Goal: Task Accomplishment & Management: Use online tool/utility

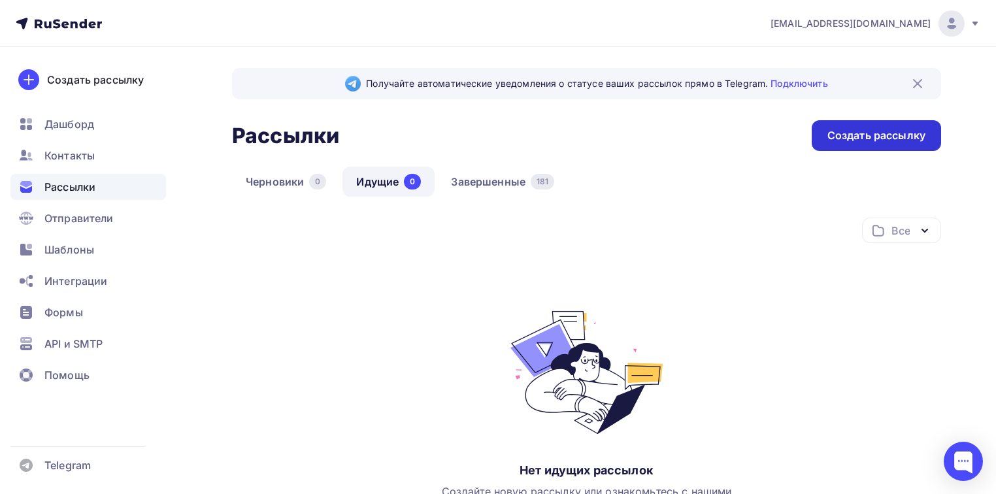
click at [896, 131] on div "Создать рассылку" at bounding box center [877, 135] width 98 height 15
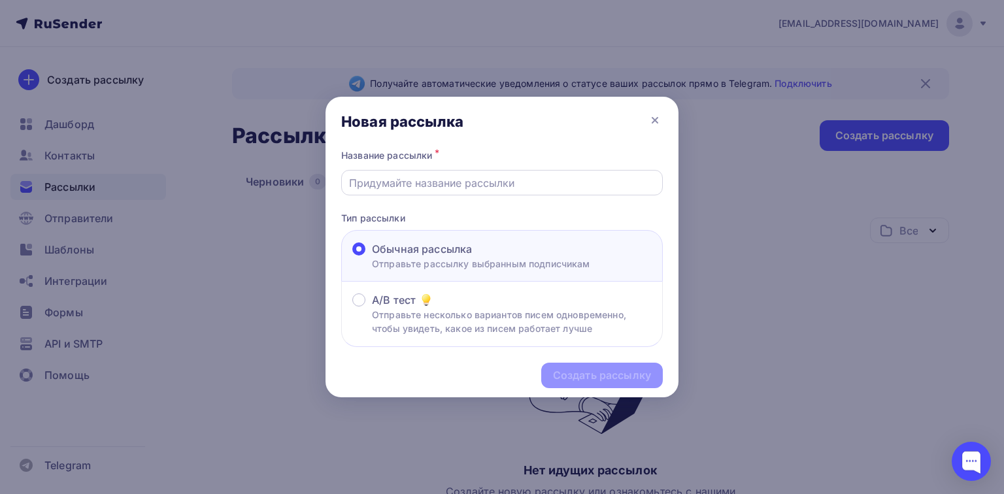
click at [477, 181] on input "text" at bounding box center [502, 183] width 307 height 16
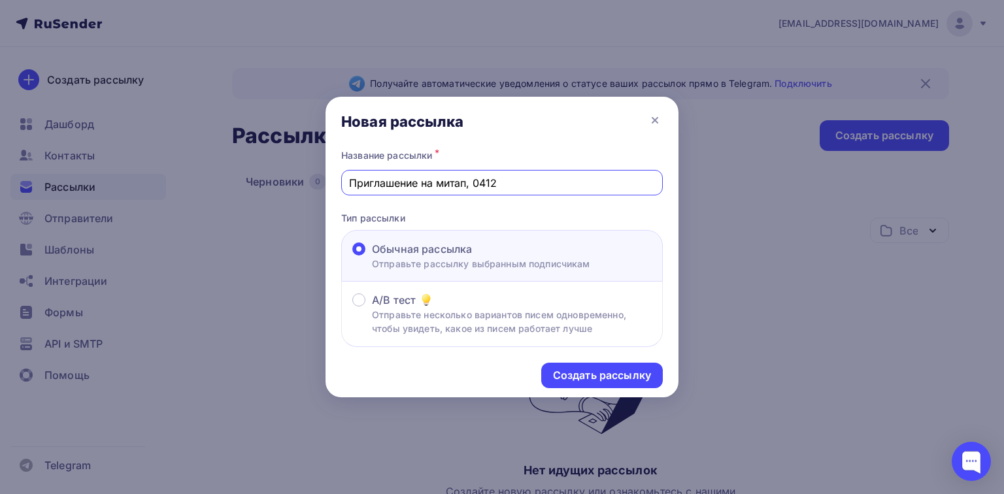
drag, startPoint x: 545, startPoint y: 192, endPoint x: 748, endPoint y: 241, distance: 209.3
click at [748, 241] on div "Новая рассылка Название рассылки * Приглашение на митап, 0412 Тип рассылки Обыч…" at bounding box center [502, 247] width 1004 height 494
type input "Приглашение на вебинар, 05.09"
click at [607, 379] on div "Создать рассылку" at bounding box center [602, 375] width 98 height 15
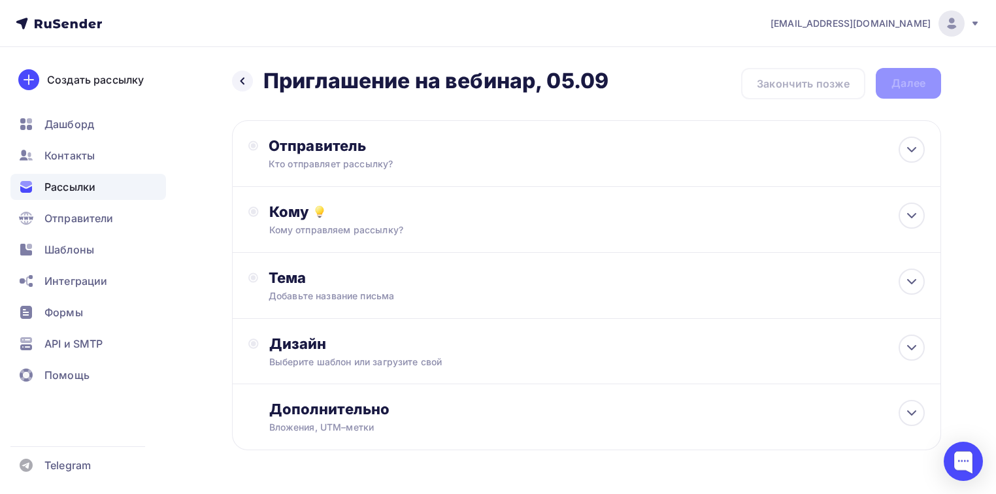
click at [347, 144] on div "Отправитель" at bounding box center [410, 146] width 283 height 18
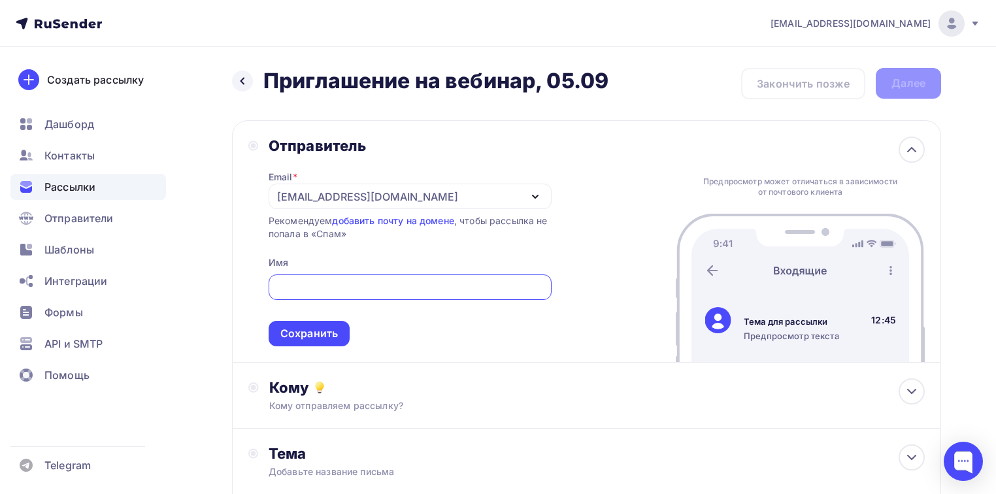
click at [322, 193] on div "[EMAIL_ADDRESS][DOMAIN_NAME]" at bounding box center [367, 197] width 181 height 16
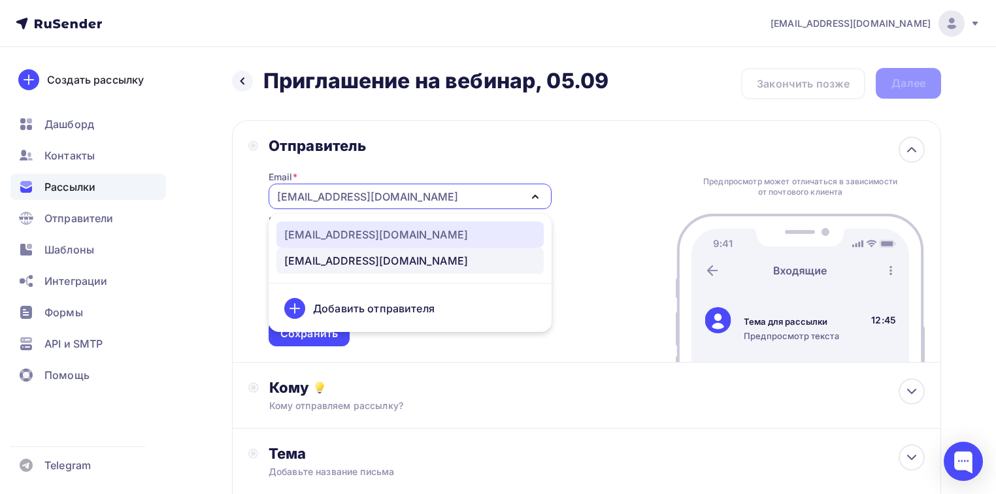
click at [329, 231] on div "[EMAIL_ADDRESS][DOMAIN_NAME]" at bounding box center [376, 235] width 184 height 16
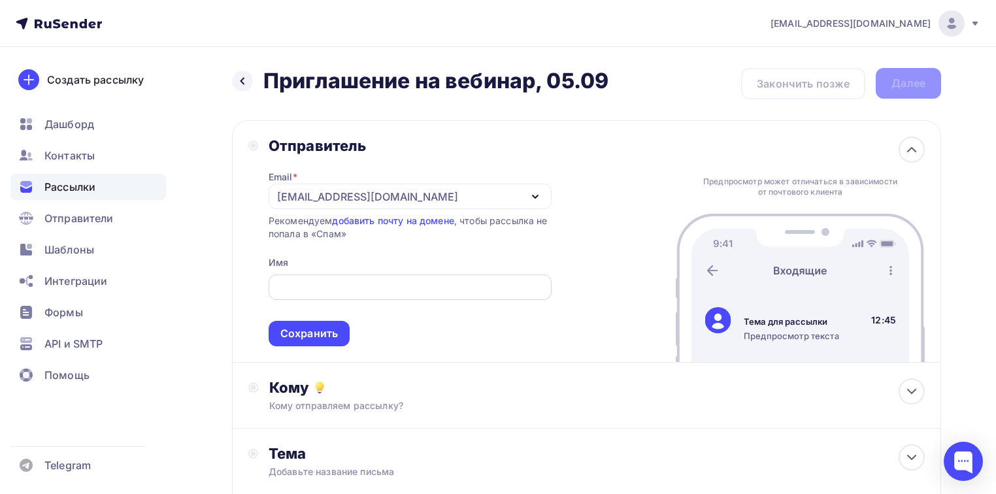
click at [335, 285] on input "text" at bounding box center [410, 288] width 268 height 16
type input "CultureOfHealth Info"
click at [337, 335] on div "Сохранить" at bounding box center [309, 333] width 81 height 25
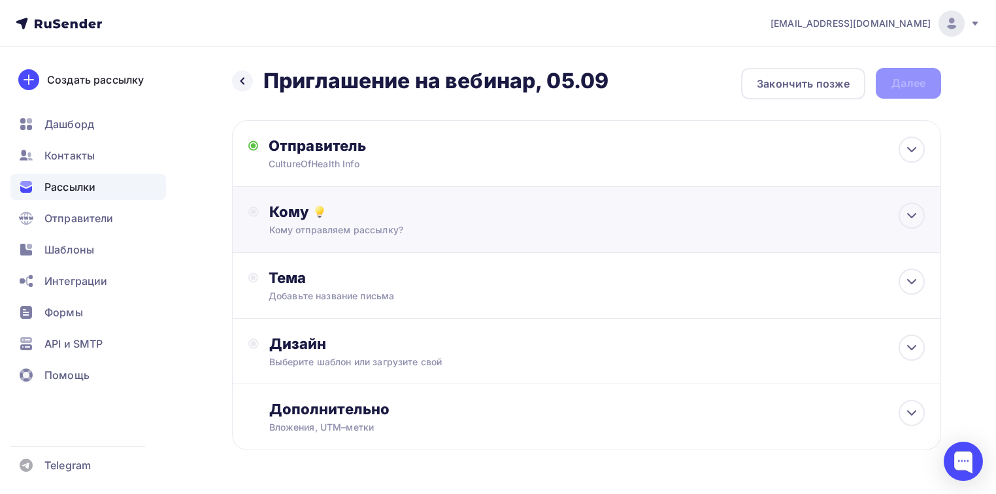
click at [361, 231] on div "Кому отправляем рассылку?" at bounding box center [564, 230] width 590 height 13
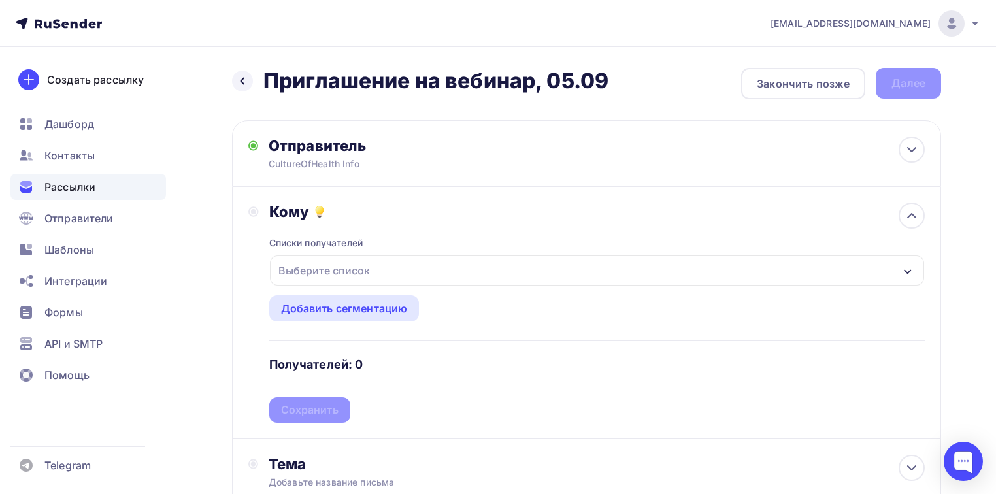
click at [361, 231] on div "Списки получателей Выберите список Все списки id Митап_рассылка материалов (17)…" at bounding box center [597, 322] width 656 height 202
click at [353, 246] on div "Списки получателей" at bounding box center [316, 243] width 94 height 13
click at [894, 261] on div "Выберите список" at bounding box center [597, 271] width 654 height 30
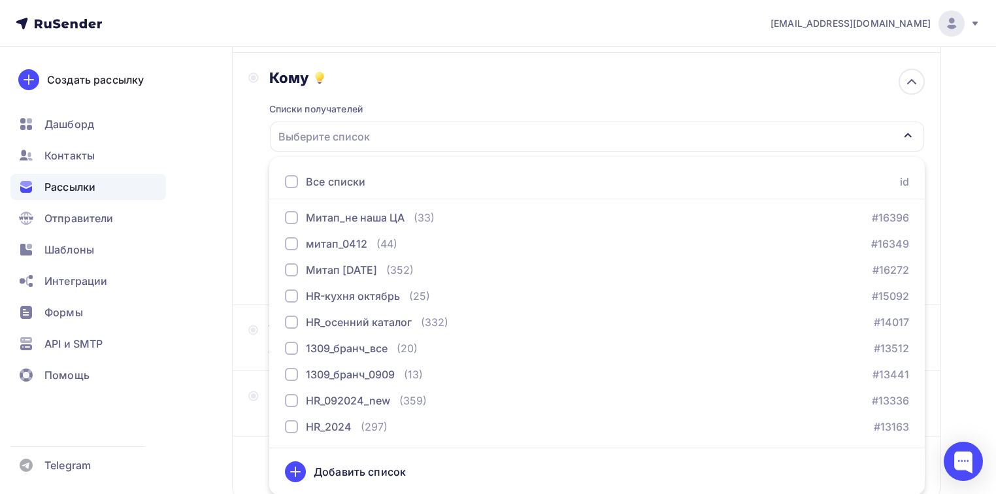
scroll to position [866, 0]
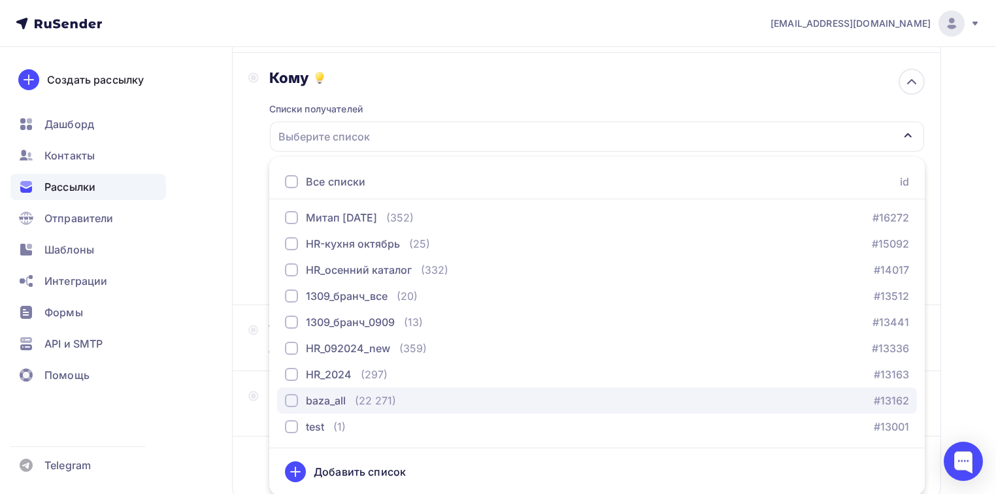
click at [337, 400] on div "baza_all" at bounding box center [326, 401] width 40 height 16
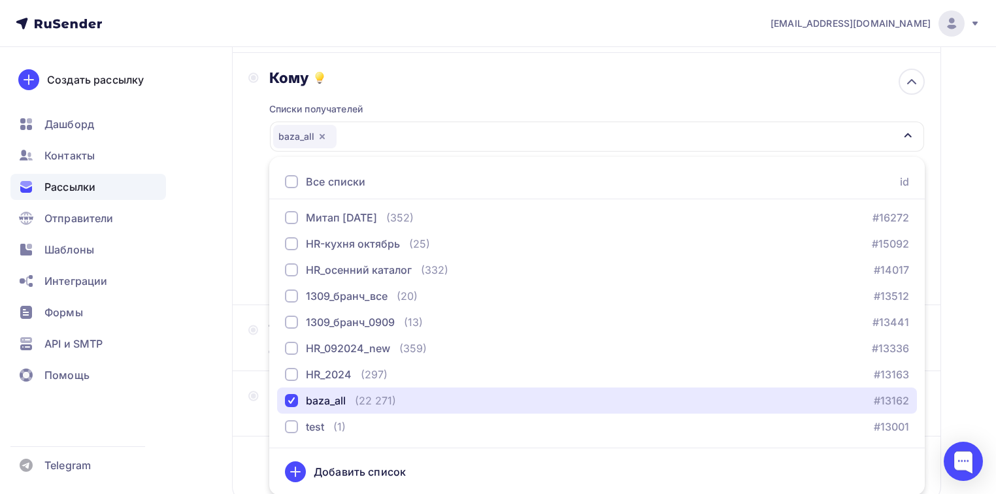
click at [914, 127] on div "baza_all" at bounding box center [597, 137] width 654 height 30
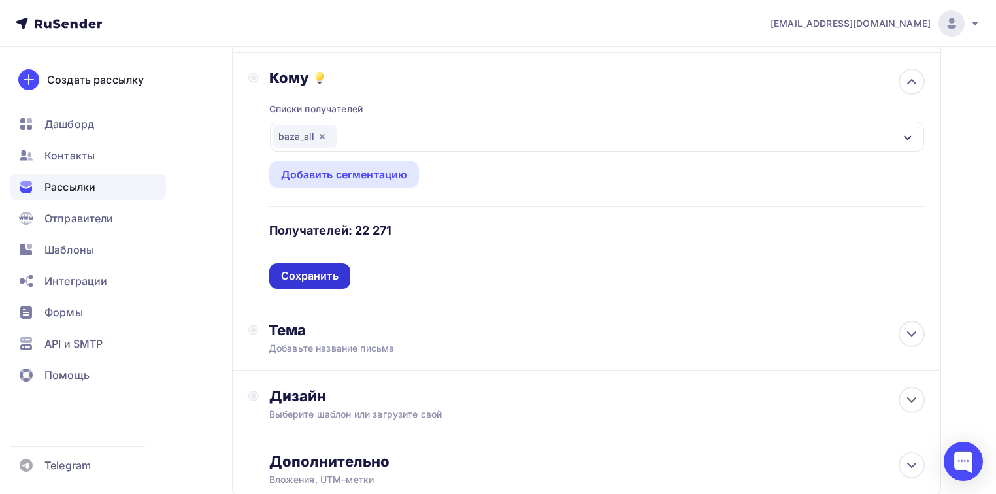
click at [313, 280] on div "Сохранить" at bounding box center [310, 276] width 58 height 15
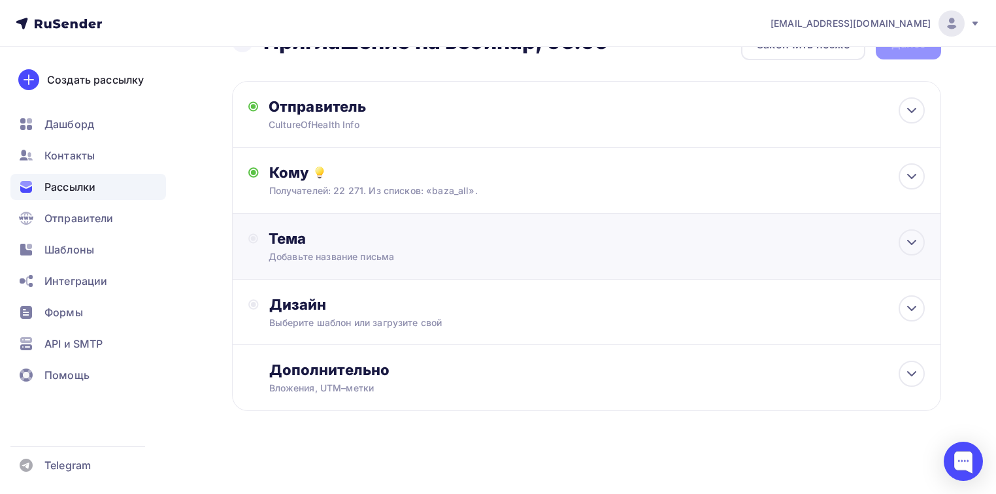
click at [309, 253] on div "Добавьте название письма" at bounding box center [385, 256] width 233 height 13
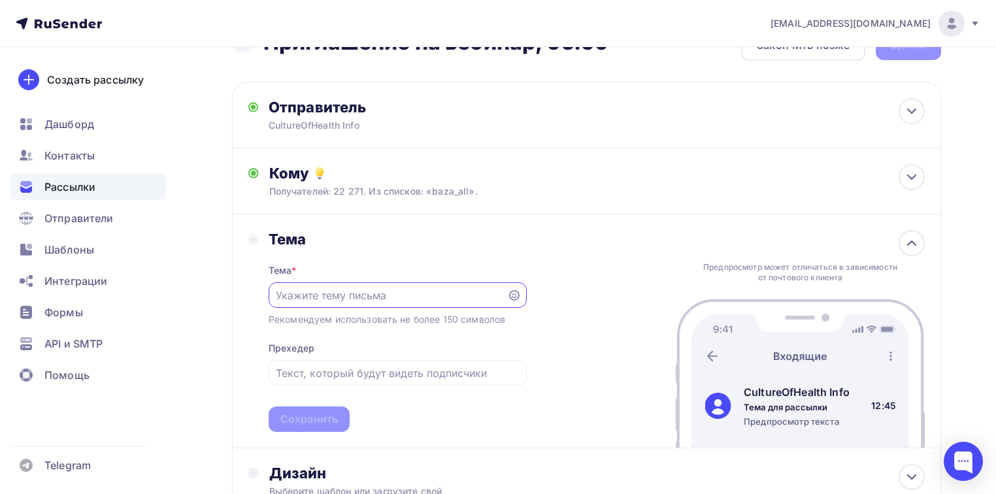
scroll to position [0, 0]
type input "D"
paste input "Концентрация и адаптация - что может помочь?"
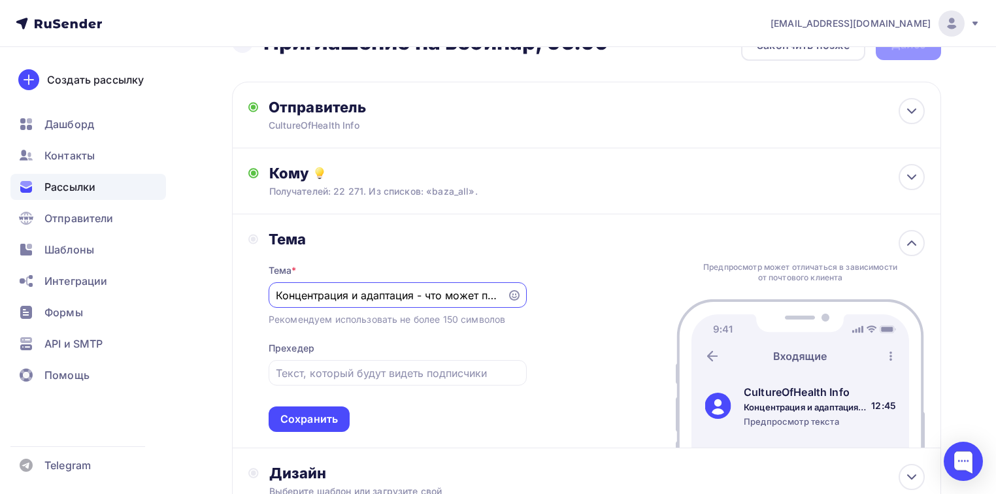
scroll to position [0, 25]
type input "Концентрация и адаптация - что может помочь?"
click at [366, 377] on input "text" at bounding box center [397, 373] width 243 height 16
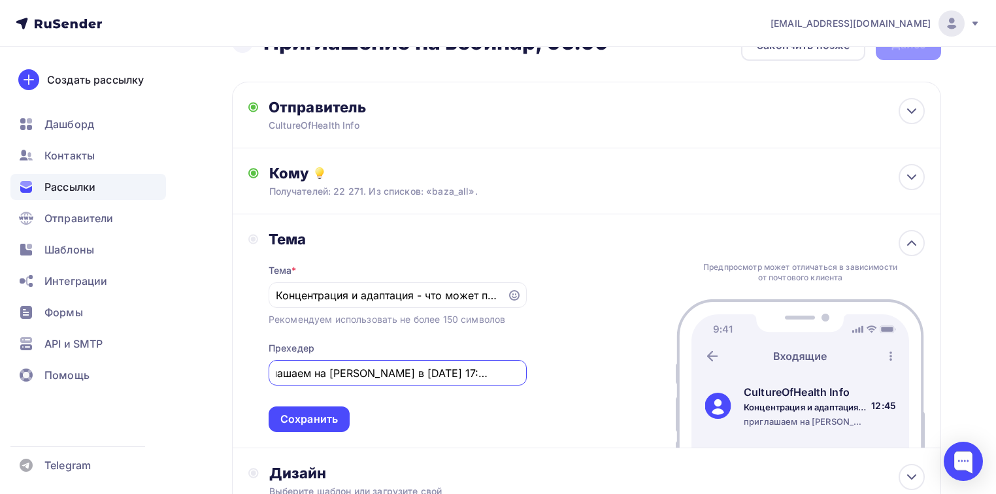
scroll to position [0, 61]
type input "приглашаем на [PERSON_NAME] в [DATE] 17:00 МСК"
click at [301, 413] on div "Сохранить" at bounding box center [309, 419] width 58 height 15
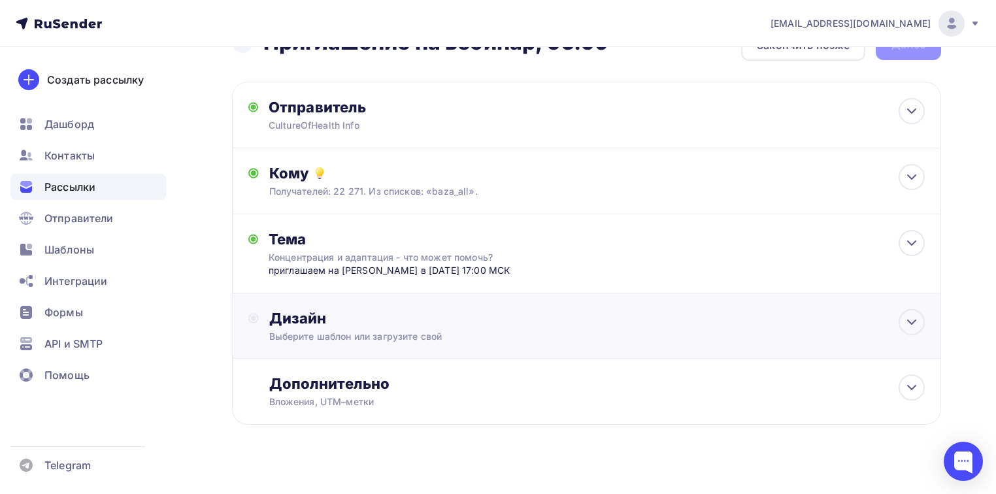
click at [299, 328] on div "Дизайн" at bounding box center [597, 318] width 656 height 18
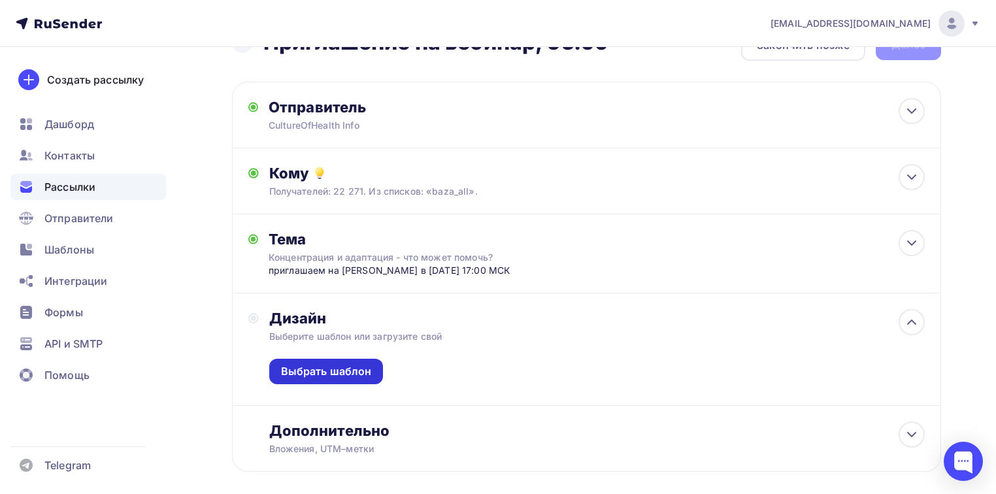
click at [308, 379] on div "Выбрать шаблон" at bounding box center [326, 371] width 91 height 15
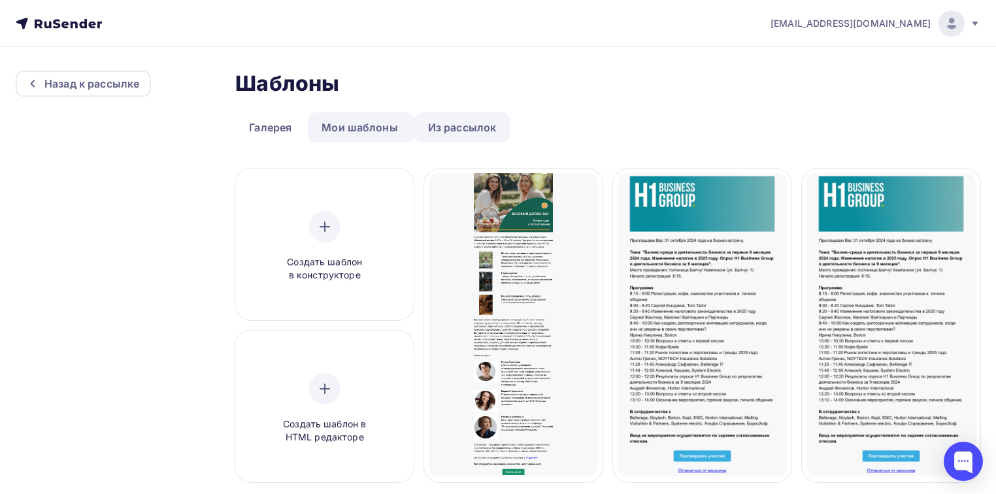
click at [450, 120] on link "Из рассылок" at bounding box center [462, 127] width 96 height 30
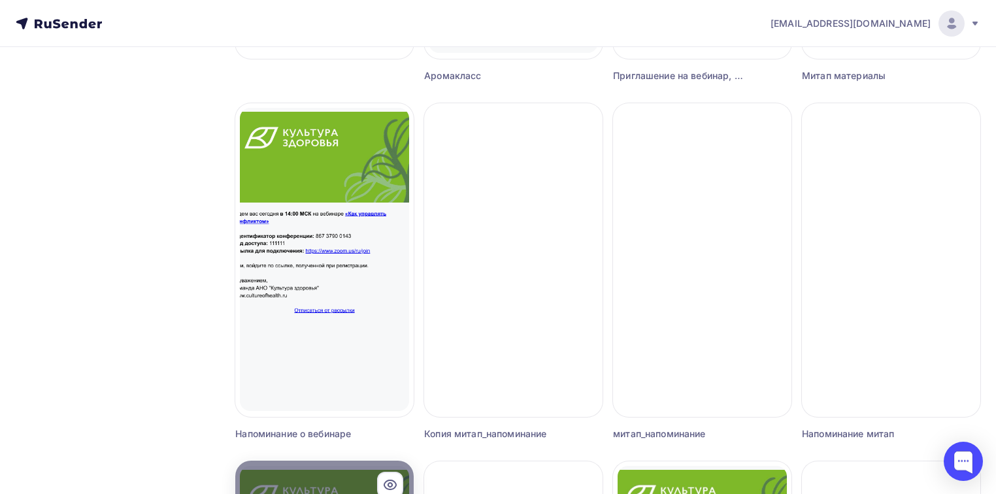
scroll to position [418, 0]
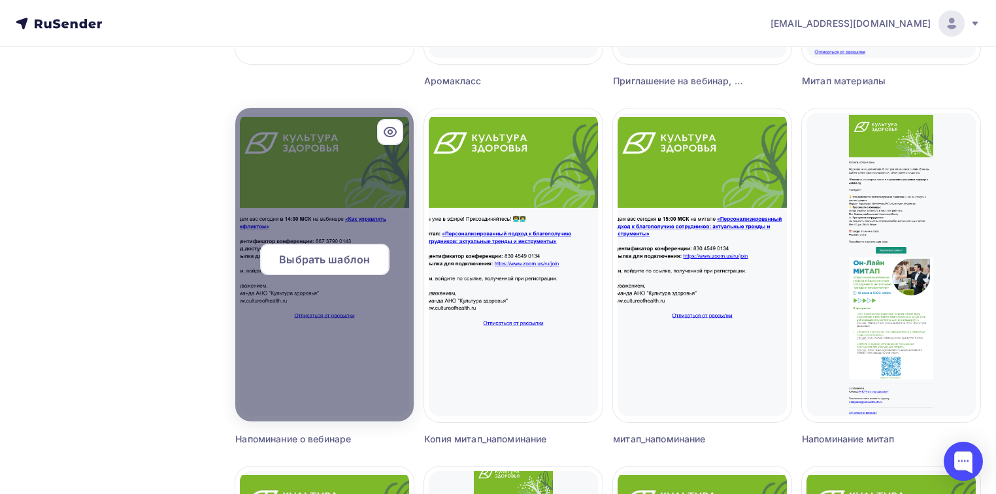
click at [340, 254] on span "Выбрать шаблон" at bounding box center [324, 260] width 91 height 16
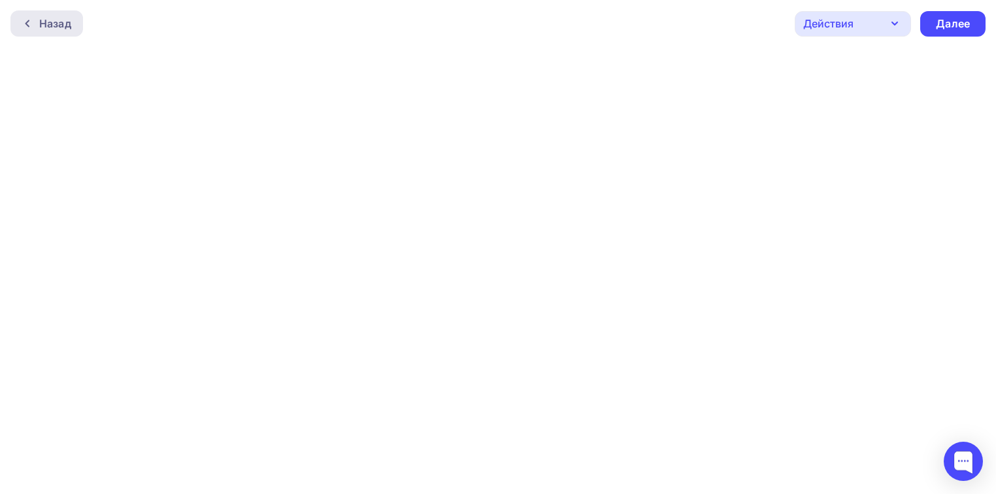
click at [26, 23] on icon at bounding box center [27, 23] width 4 height 7
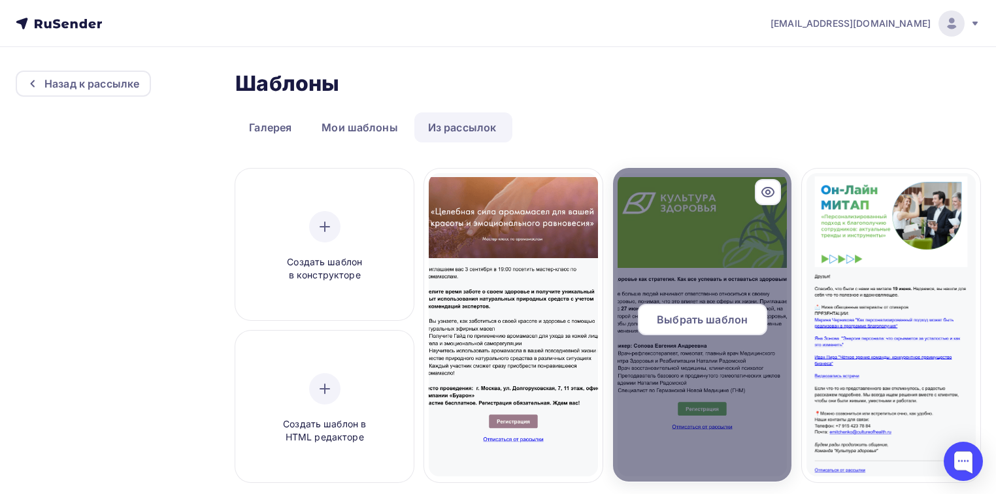
click at [697, 320] on span "Выбрать шаблон" at bounding box center [702, 320] width 91 height 16
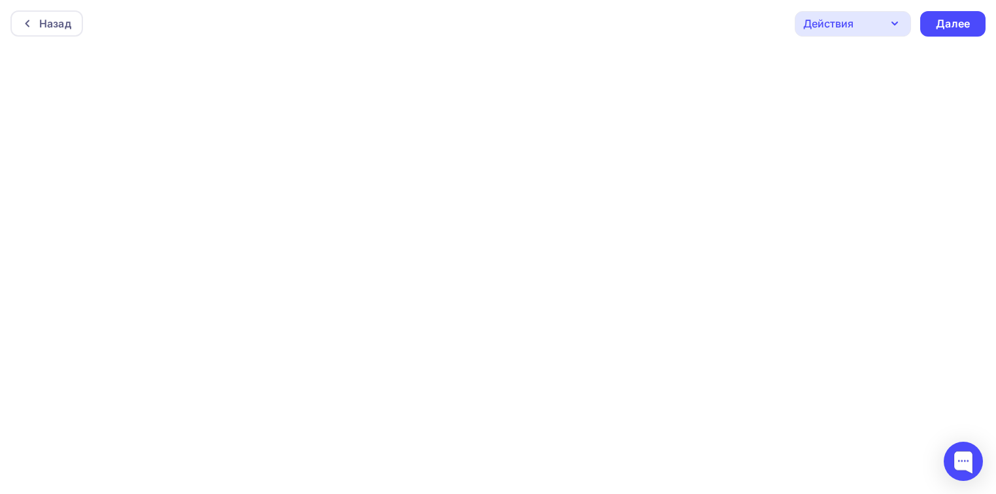
scroll to position [3, 0]
click at [845, 16] on div "Действия" at bounding box center [828, 21] width 50 height 16
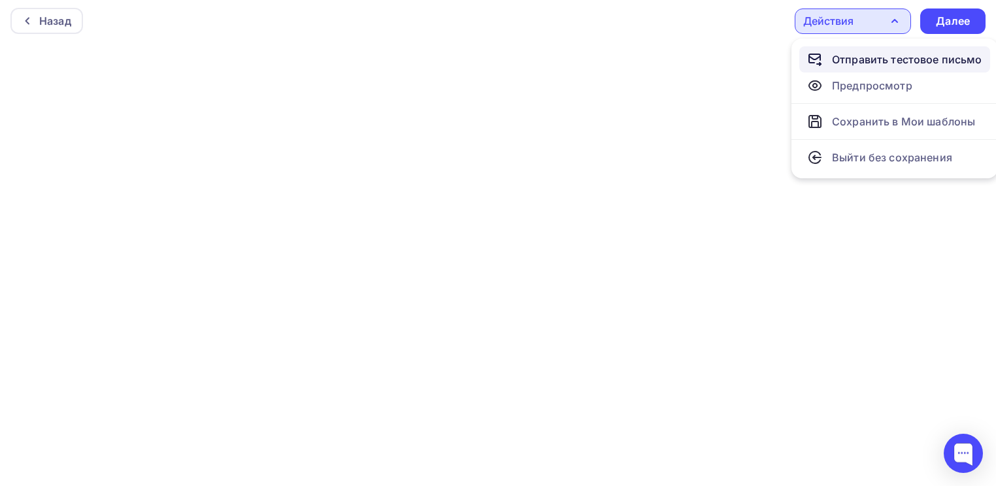
click at [853, 55] on div "Отправить тестовое письмо" at bounding box center [907, 60] width 150 height 16
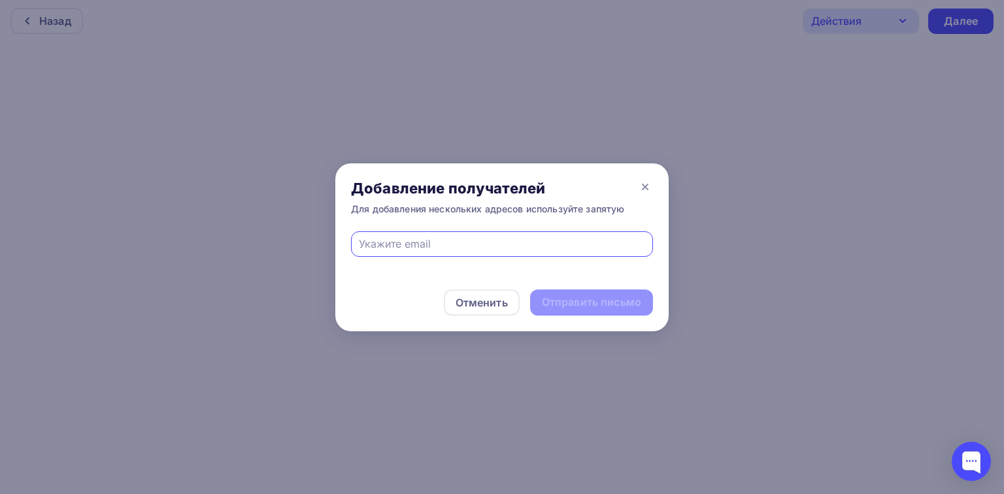
click at [439, 244] on input "text" at bounding box center [502, 244] width 287 height 16
type input "[EMAIL_ADDRESS][DOMAIN_NAME]"
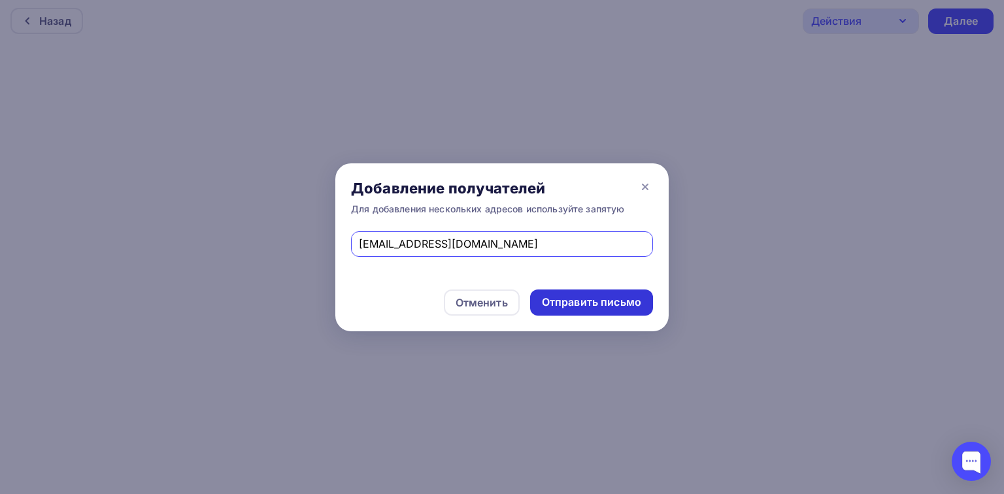
click at [639, 301] on div "Отправить письмо" at bounding box center [591, 302] width 99 height 15
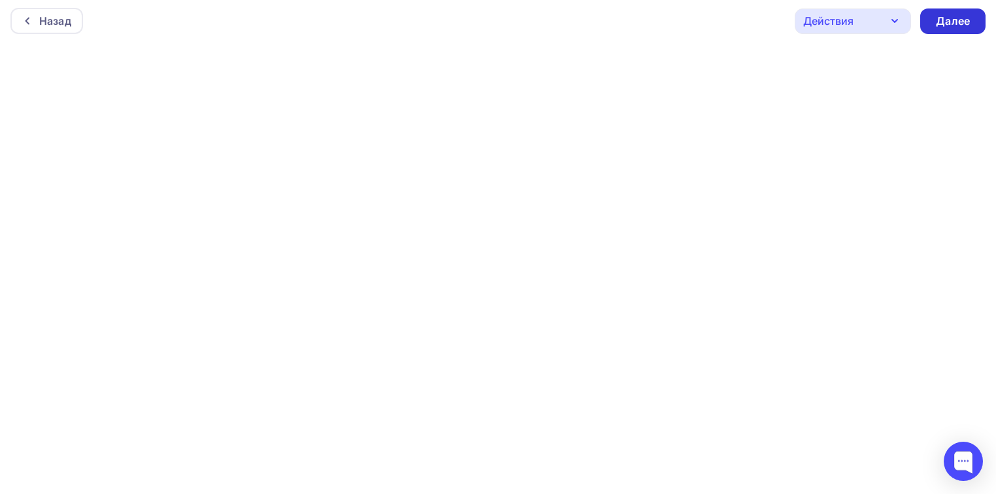
click at [945, 23] on div "Далее" at bounding box center [953, 21] width 34 height 15
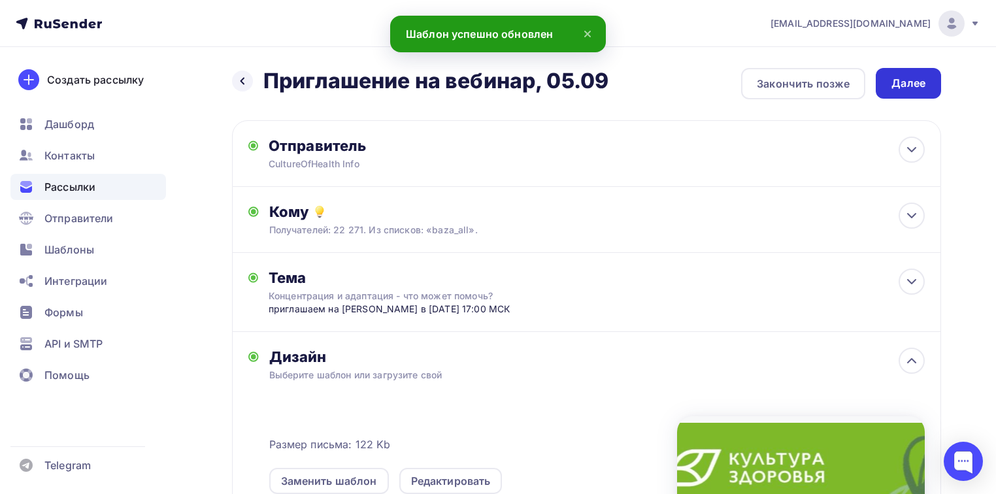
click at [924, 80] on div "Далее" at bounding box center [909, 83] width 34 height 15
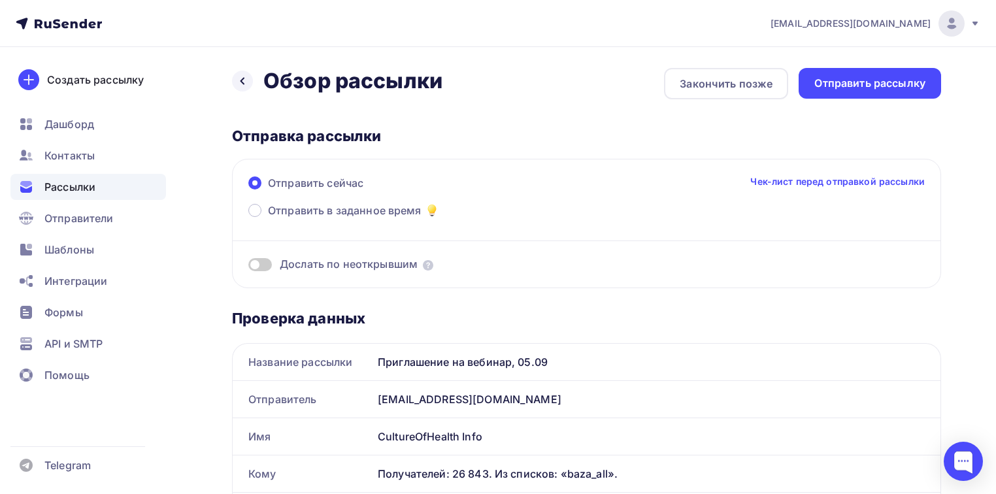
click at [269, 262] on span at bounding box center [260, 264] width 24 height 13
click at [248, 267] on input "checkbox" at bounding box center [248, 267] width 0 height 0
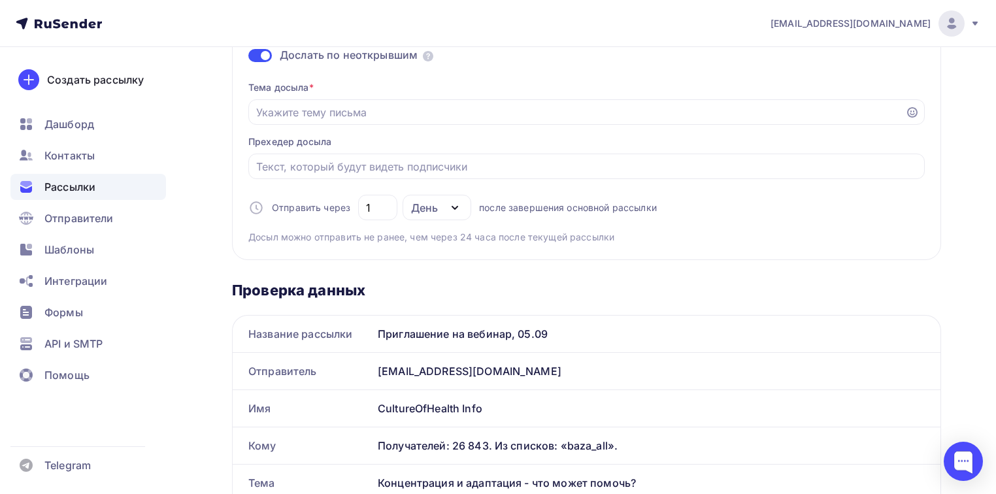
scroll to position [314, 0]
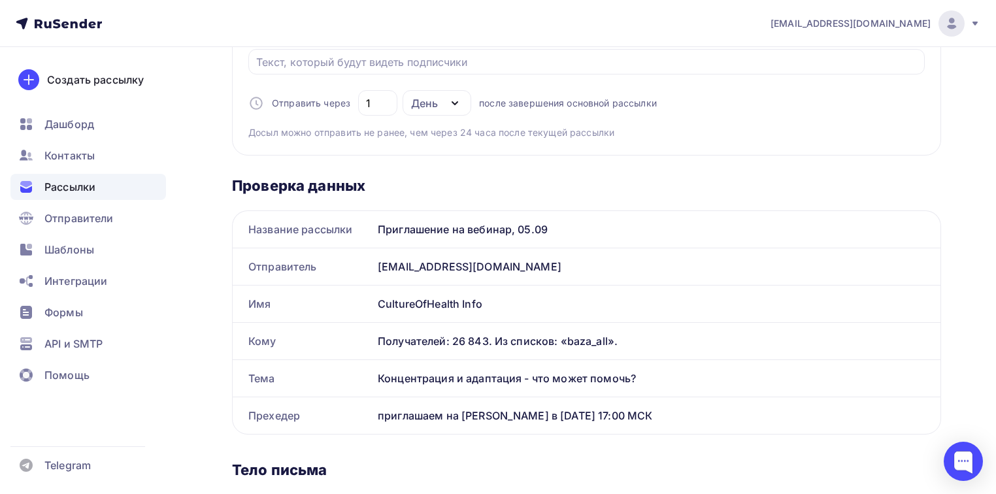
drag, startPoint x: 379, startPoint y: 375, endPoint x: 647, endPoint y: 371, distance: 267.4
click at [647, 371] on div "Концентрация и адаптация - что может помочь?" at bounding box center [657, 378] width 568 height 37
copy div "Концентрация и адаптация - что может помочь?"
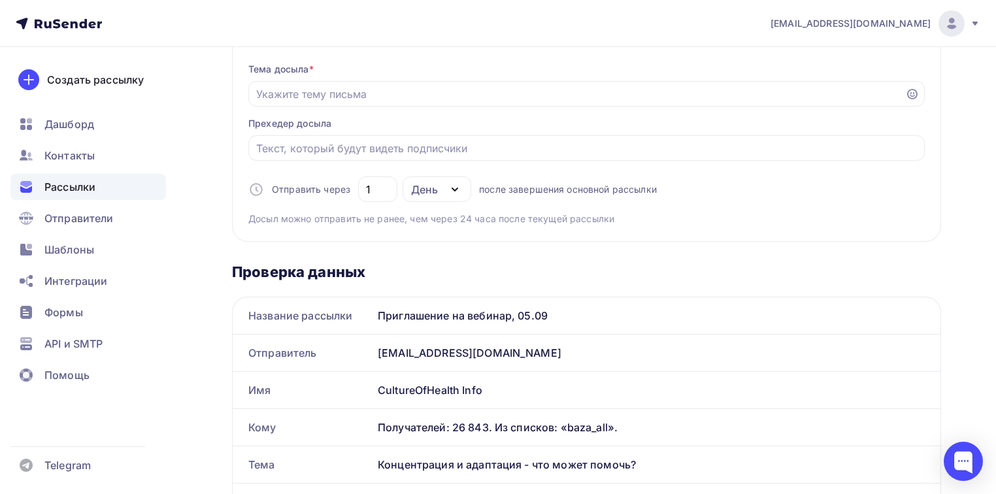
scroll to position [52, 0]
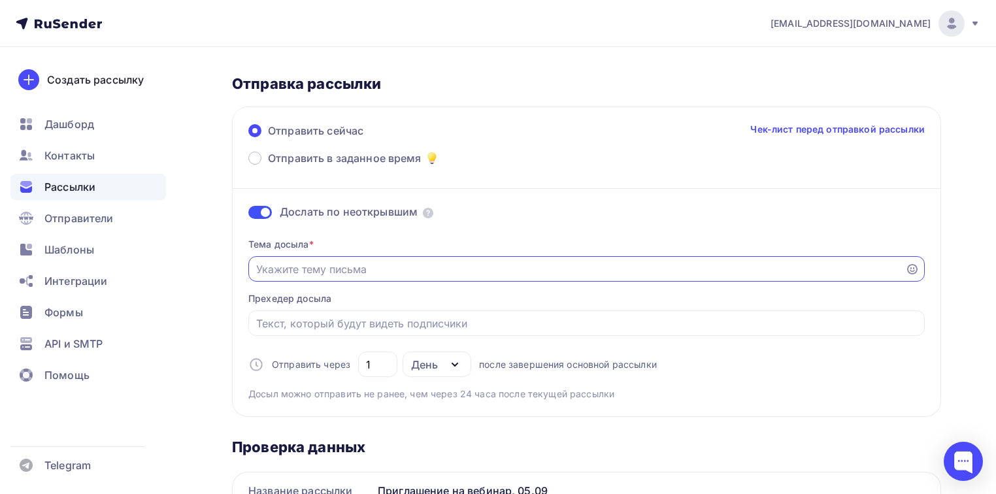
click at [364, 267] on input "Отправить в заданное время" at bounding box center [577, 269] width 642 height 16
paste input "Концентрация и адаптация - что может помочь?"
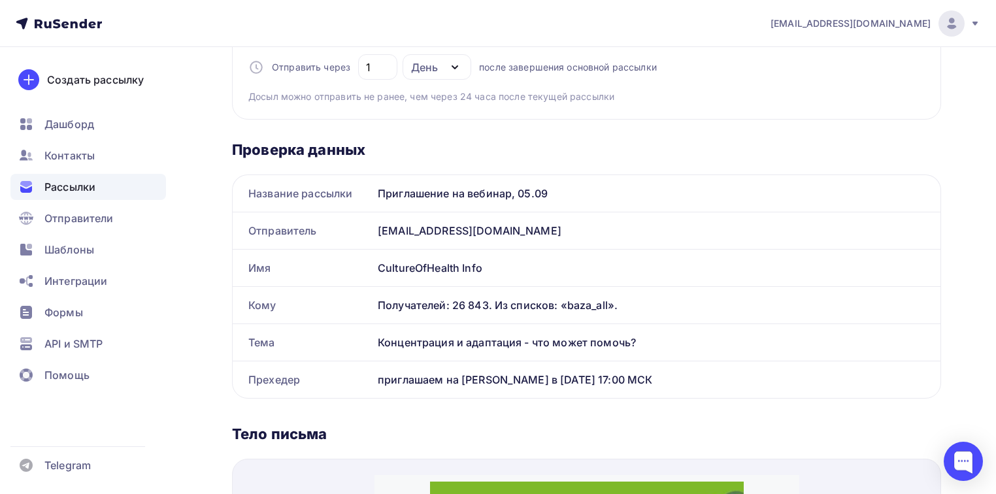
scroll to position [418, 0]
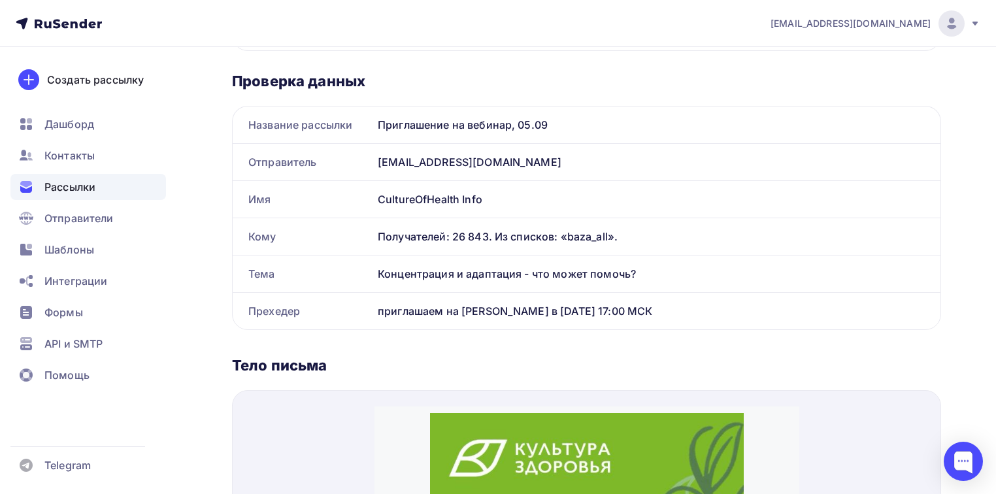
type input "Концентрация и адаптация - что может помочь?"
drag, startPoint x: 380, startPoint y: 309, endPoint x: 779, endPoint y: 332, distance: 400.1
click at [779, 332] on div "Проверка данных Название рассылки Приглашение на вебинар, 05.09 Отправитель [EM…" at bounding box center [586, 420] width 709 height 739
copy div "приглашаем на [PERSON_NAME] в [DATE] 17:00 МСК"
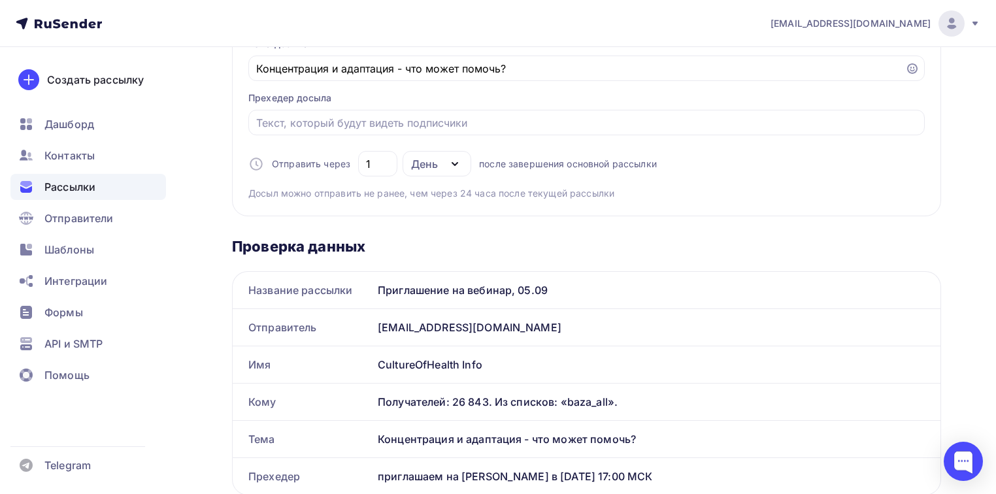
scroll to position [52, 0]
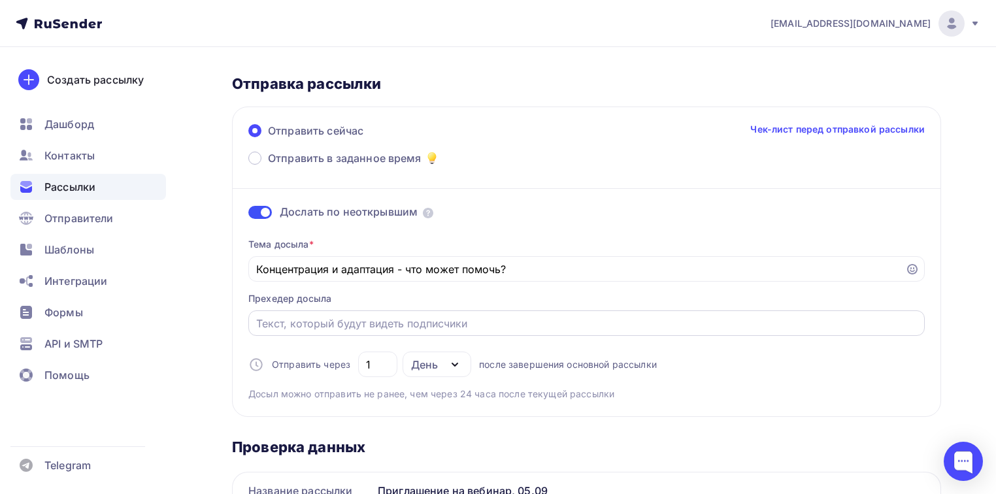
click at [315, 327] on input "Отправить в заданное время" at bounding box center [587, 324] width 662 height 16
paste input "приглашаем на [PERSON_NAME] в [DATE] 17:00 МСК"
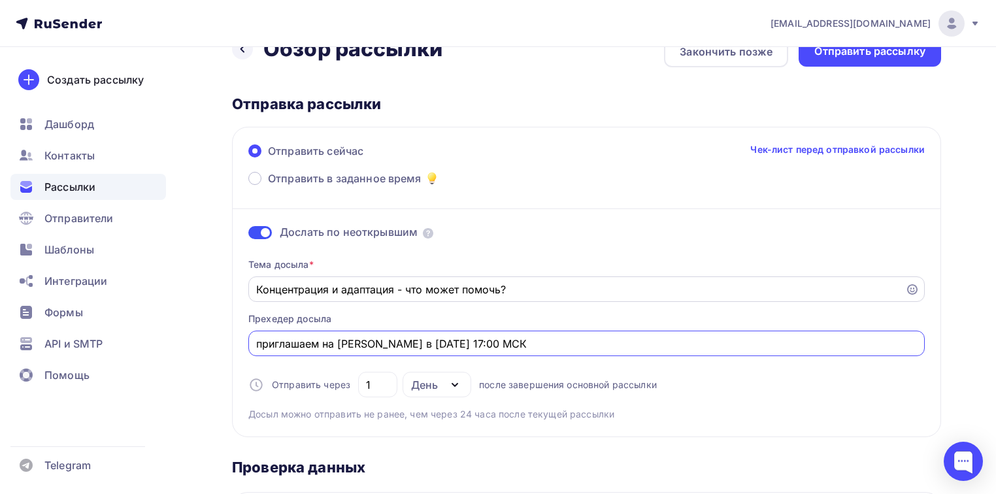
scroll to position [0, 0]
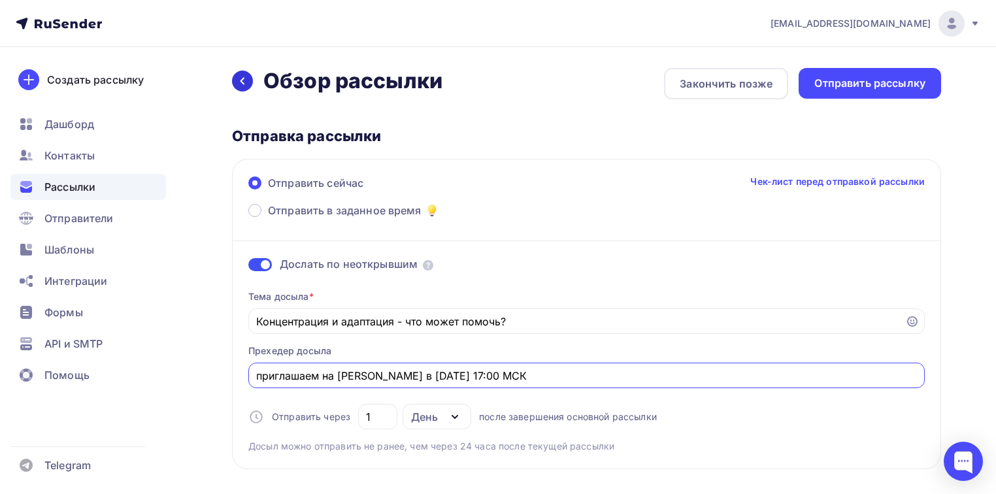
type input "приглашаем на [PERSON_NAME] в [DATE] 17:00 МСК"
click at [247, 76] on div at bounding box center [242, 81] width 21 height 21
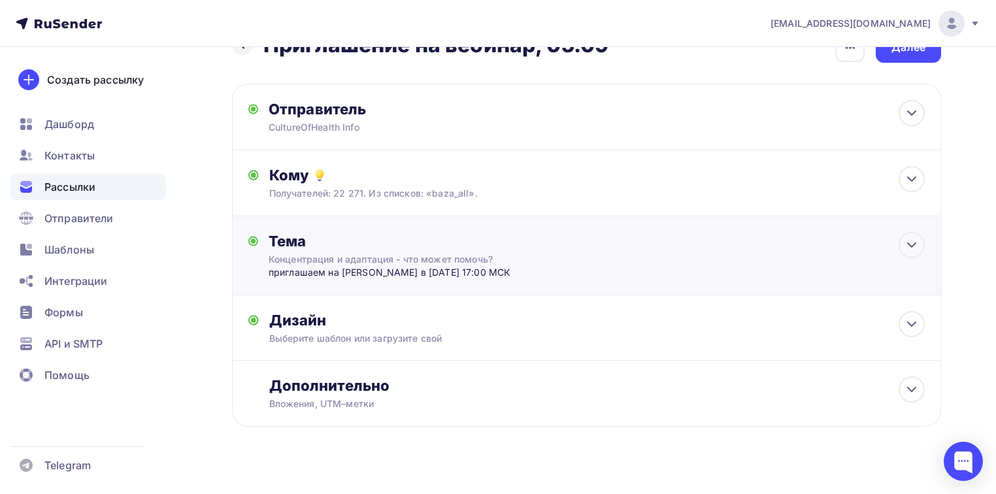
scroll to position [65, 0]
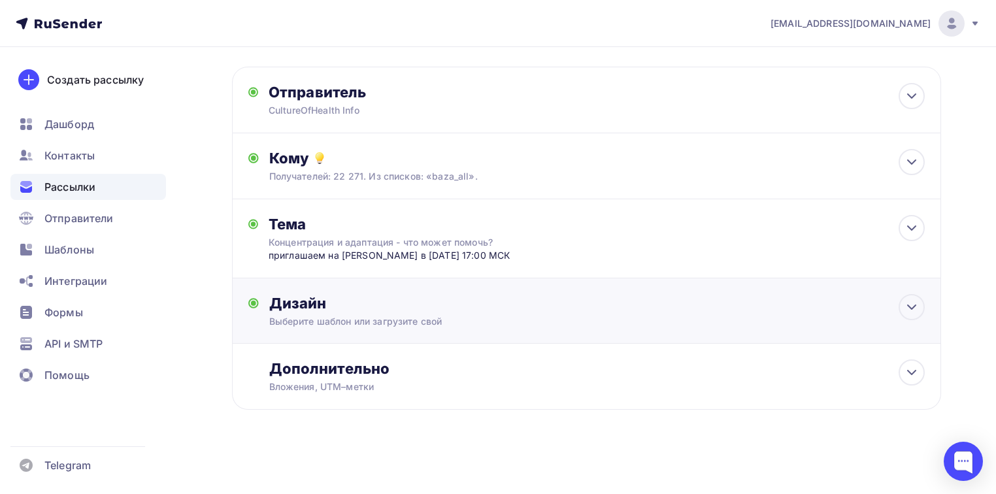
click at [434, 319] on div "Выберите шаблон или загрузите свой" at bounding box center [564, 321] width 590 height 13
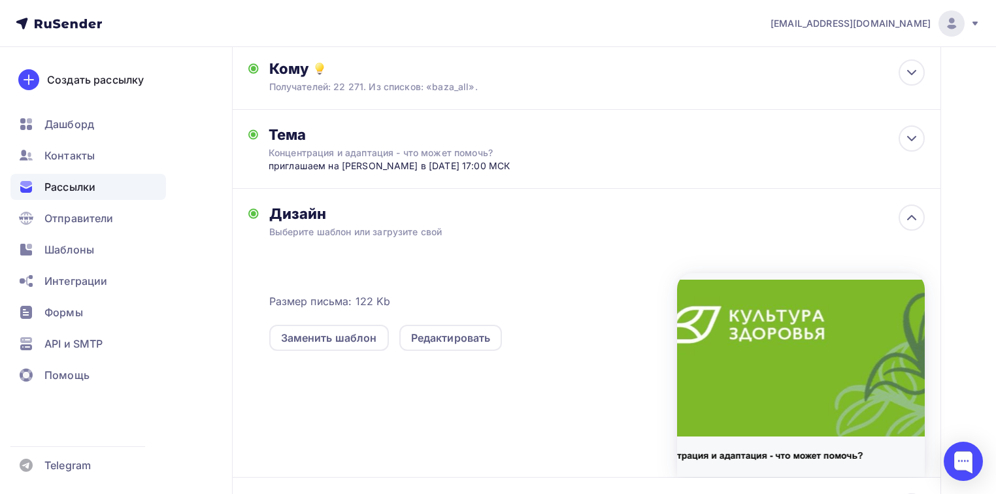
scroll to position [170, 0]
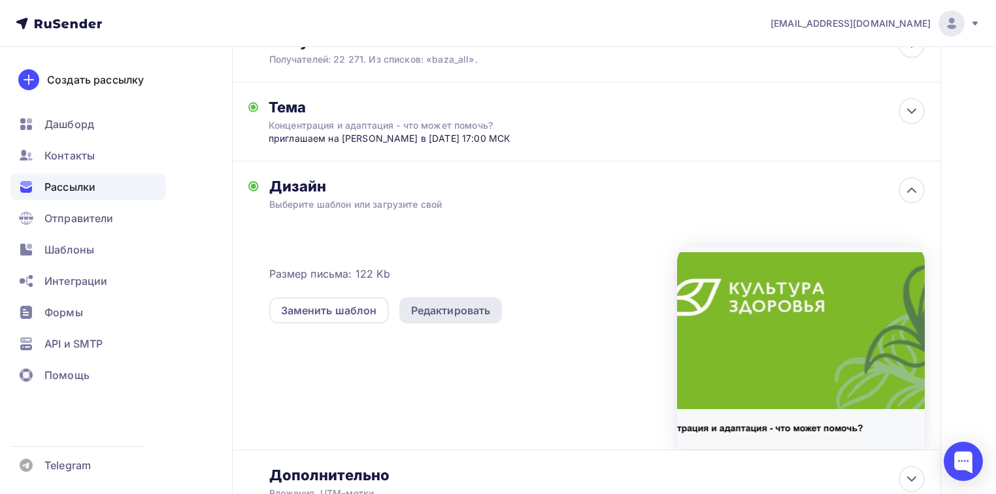
click at [468, 318] on div "Редактировать" at bounding box center [451, 311] width 80 height 16
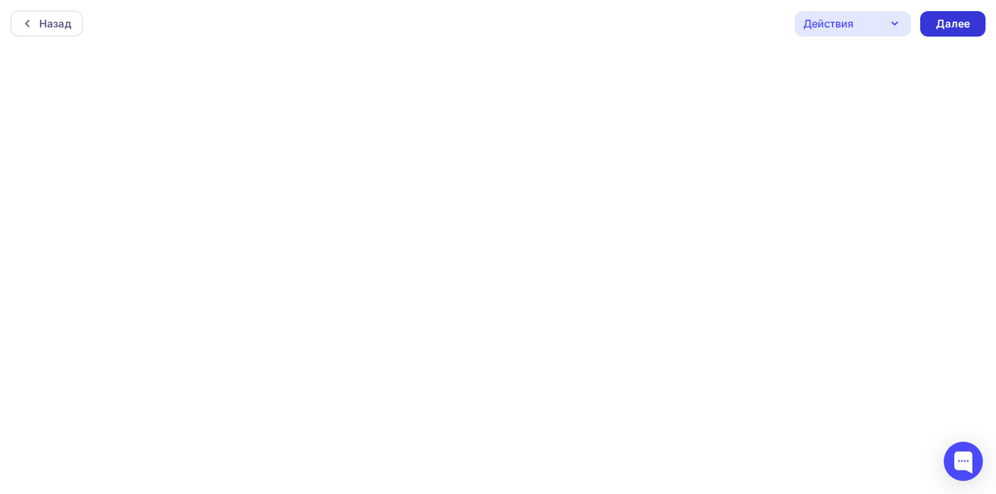
click at [954, 24] on div "Далее" at bounding box center [953, 23] width 34 height 15
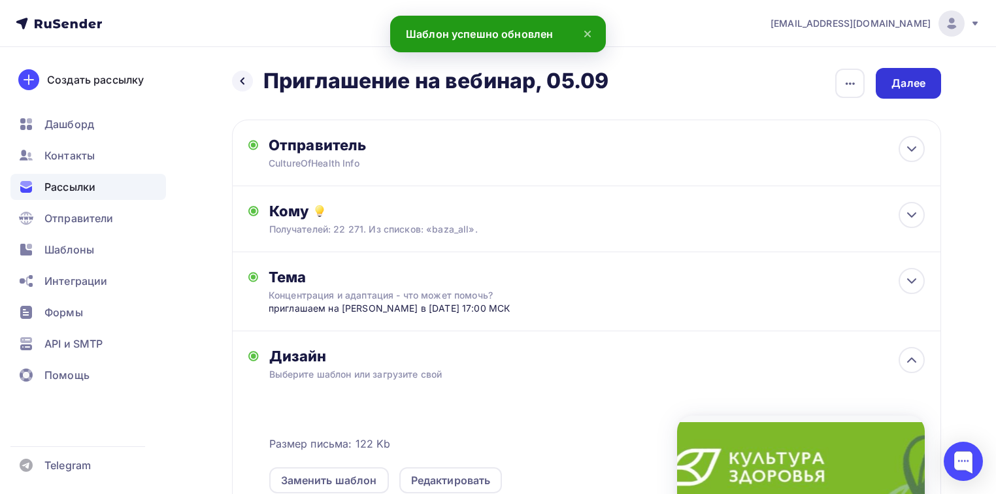
click at [903, 72] on div "Далее" at bounding box center [908, 83] width 65 height 31
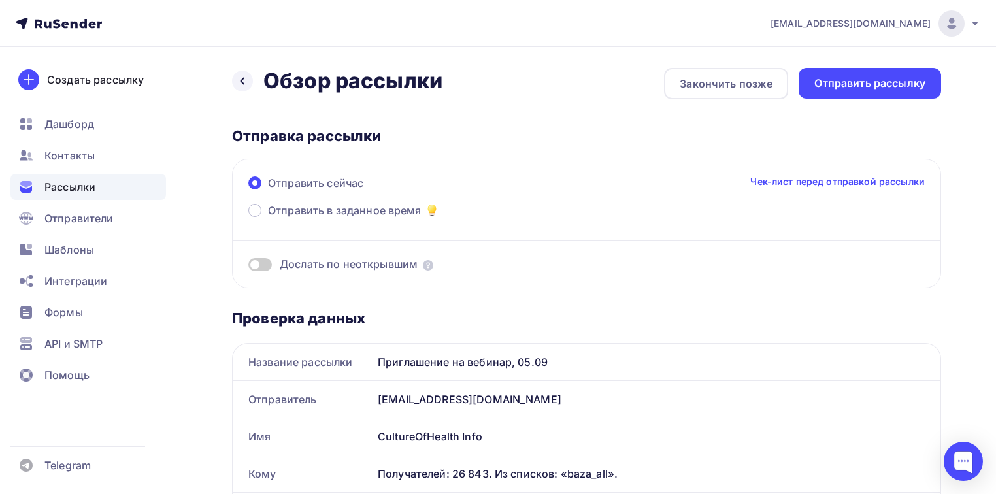
click at [263, 262] on span at bounding box center [260, 264] width 24 height 13
click at [248, 267] on input "checkbox" at bounding box center [248, 267] width 0 height 0
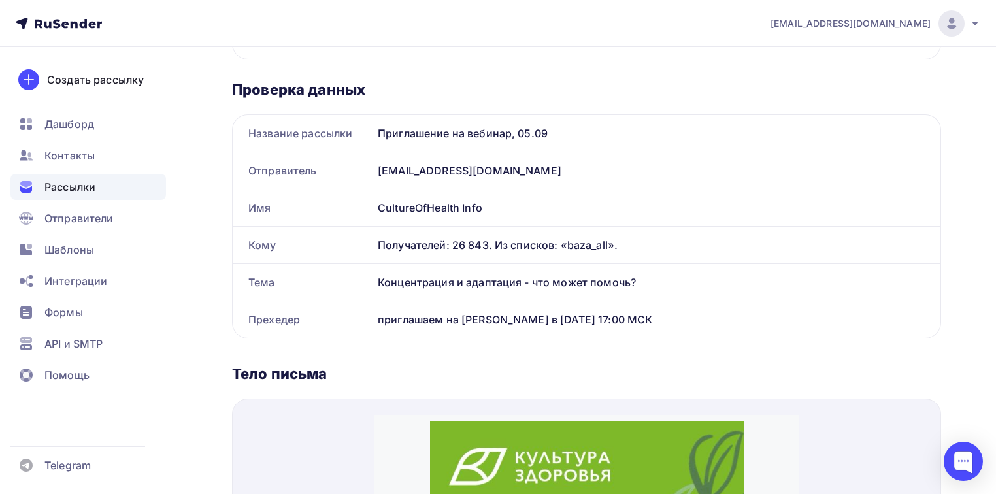
scroll to position [418, 0]
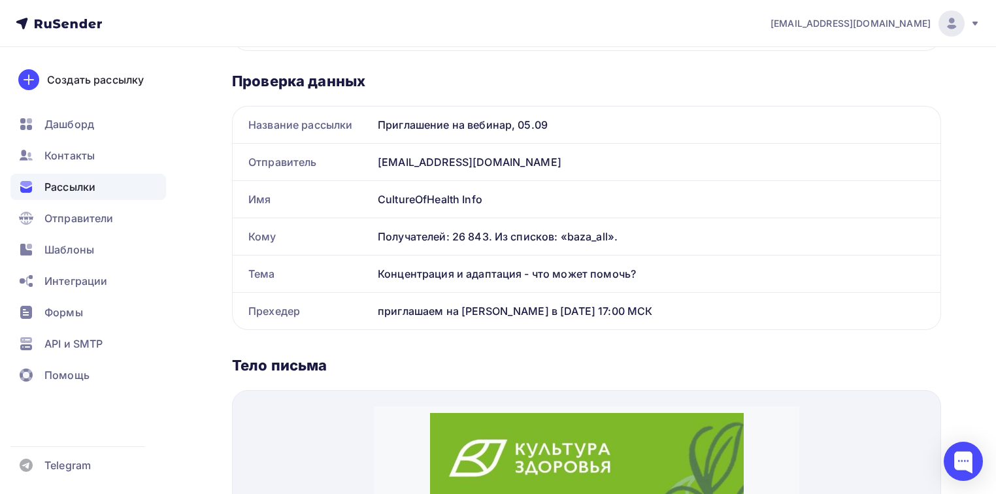
drag, startPoint x: 378, startPoint y: 270, endPoint x: 680, endPoint y: 285, distance: 302.4
click at [680, 285] on div "Концентрация и адаптация - что может помочь?" at bounding box center [657, 274] width 568 height 37
copy div "Концентрация и адаптация - что может помочь?"
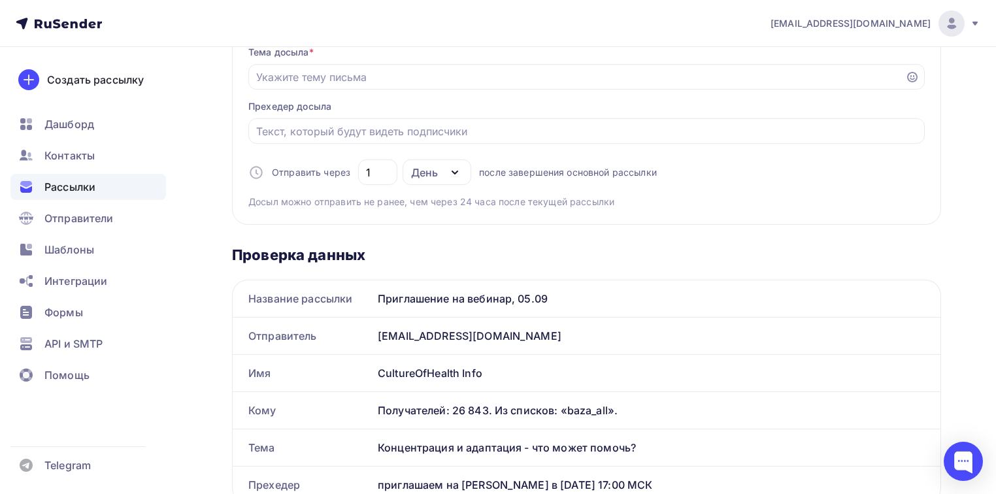
scroll to position [52, 0]
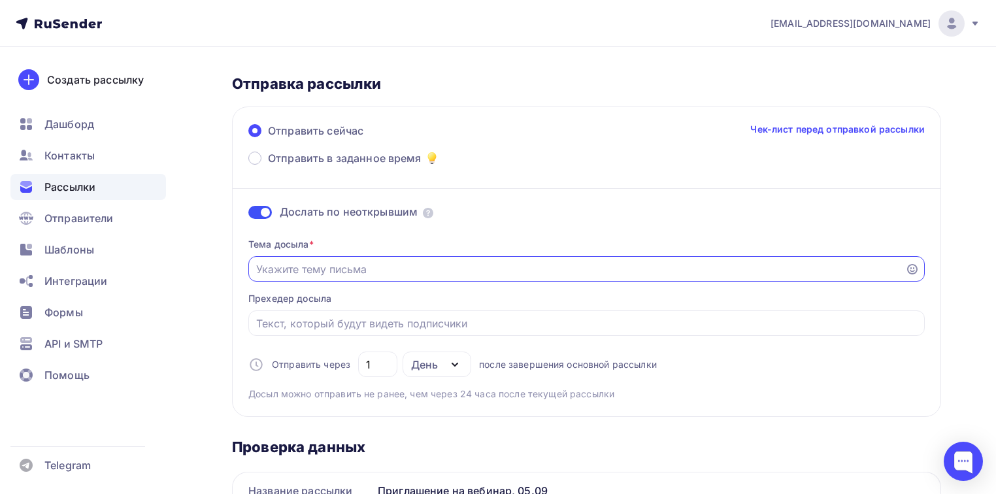
click at [348, 261] on input "Отправить в заданное время" at bounding box center [577, 269] width 642 height 16
paste input "Концентрация и адаптация - что может помочь?"
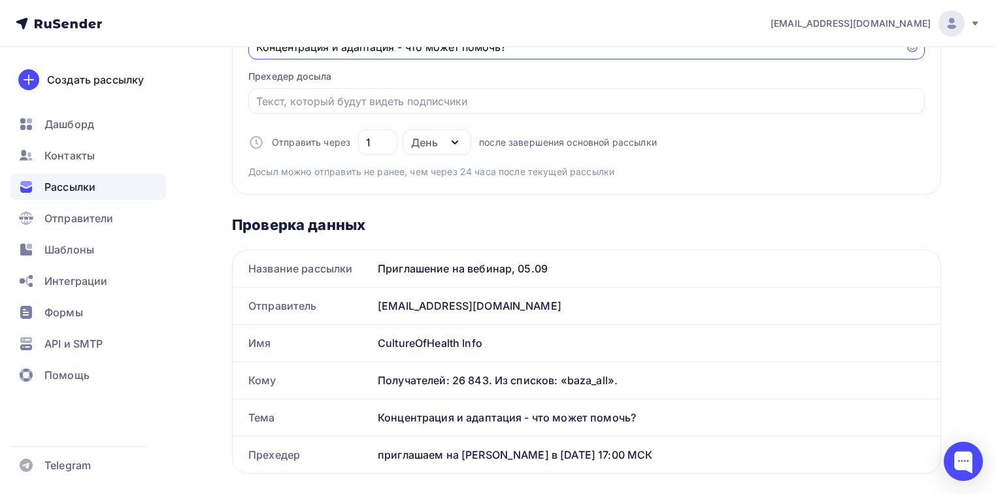
scroll to position [366, 0]
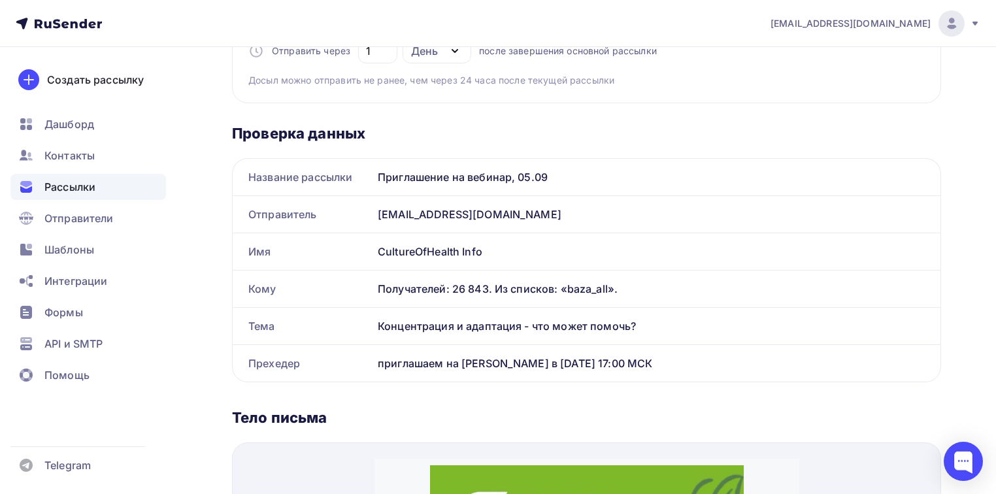
type input "Концентрация и адаптация - что может помочь?"
drag, startPoint x: 379, startPoint y: 360, endPoint x: 741, endPoint y: 377, distance: 362.5
click at [741, 377] on div "приглашаем на [PERSON_NAME] в [DATE] 17:00 МСК" at bounding box center [657, 363] width 568 height 37
copy div "приглашаем на [PERSON_NAME] в [DATE] 17:00 МСК"
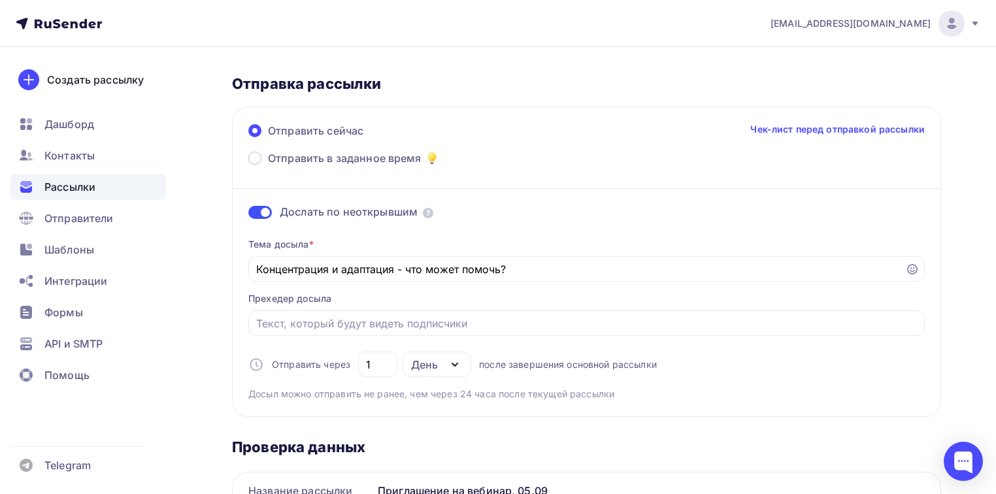
scroll to position [52, 0]
click at [308, 318] on input "Отправить в заданное время" at bounding box center [587, 324] width 662 height 16
paste input "приглашаем на [PERSON_NAME] в [DATE] 17:00 МСК"
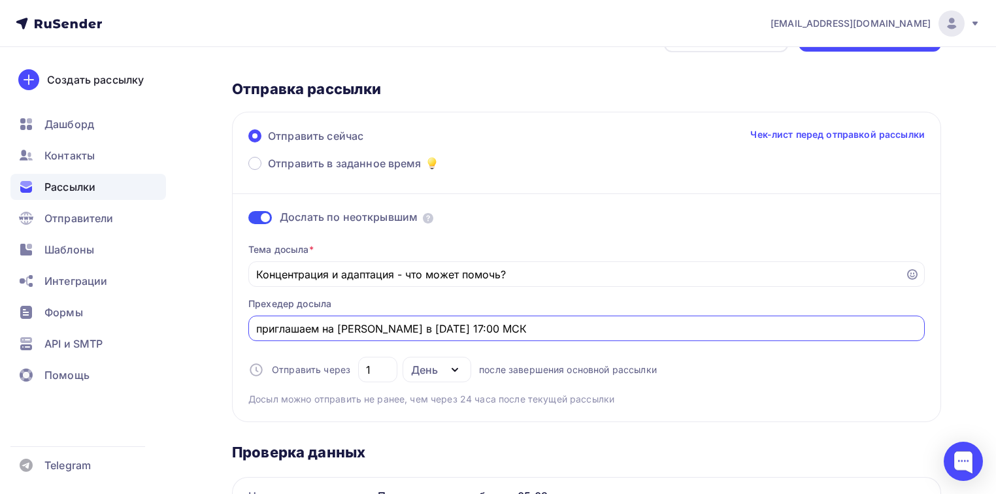
scroll to position [0, 0]
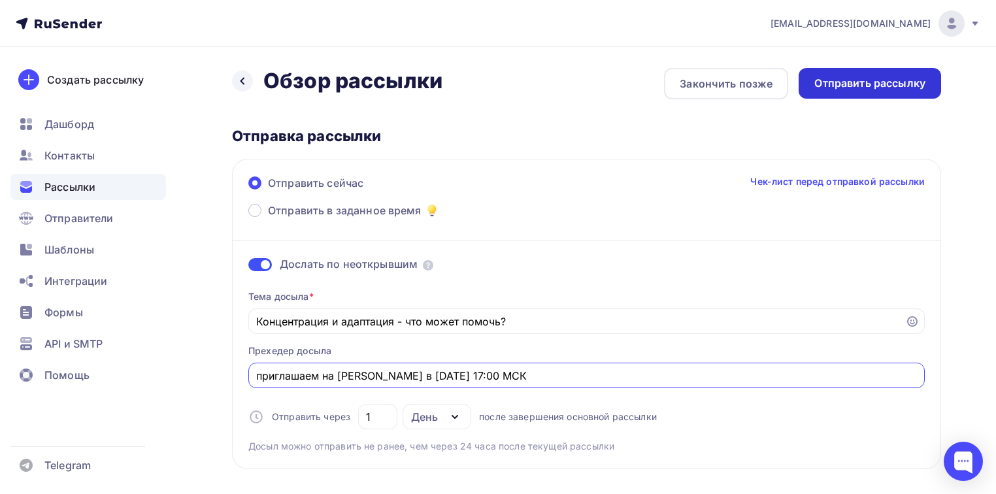
type input "приглашаем на [PERSON_NAME] в [DATE] 17:00 МСК"
click at [921, 84] on div "Отправить рассылку" at bounding box center [870, 83] width 111 height 15
